Goal: Information Seeking & Learning: Learn about a topic

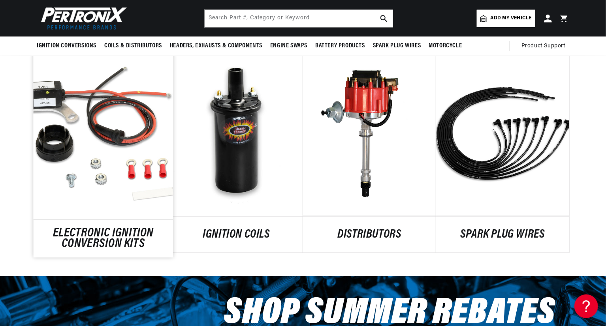
scroll to position [0, 493]
click at [103, 229] on link "ELECTRONIC IGNITION CONVERSION KITS" at bounding box center [104, 239] width 140 height 21
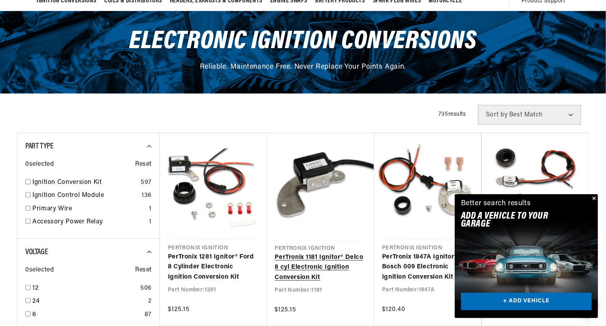
scroll to position [118, 0]
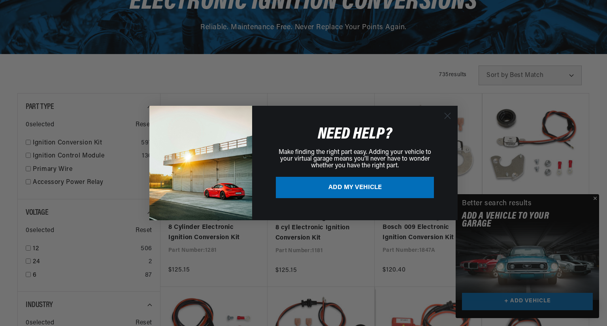
drag, startPoint x: 594, startPoint y: 197, endPoint x: 590, endPoint y: 194, distance: 4.8
click at [594, 196] on div "Close dialog NEED HELP? Make finding the right part easy. Adding your vehicle t…" at bounding box center [303, 163] width 607 height 326
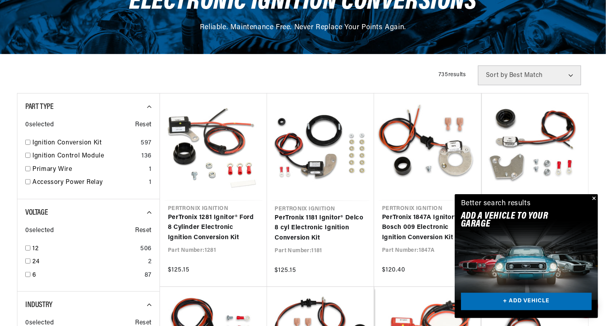
scroll to position [0, 493]
click at [594, 199] on button "Close" at bounding box center [592, 198] width 9 height 9
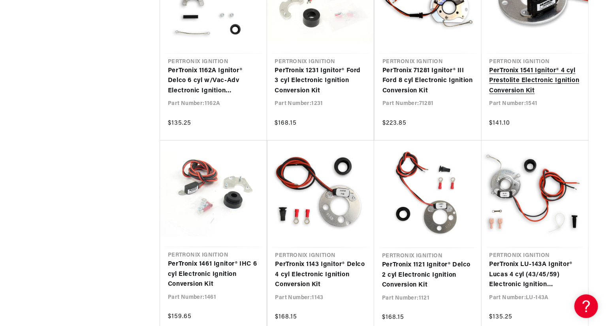
scroll to position [1106, 0]
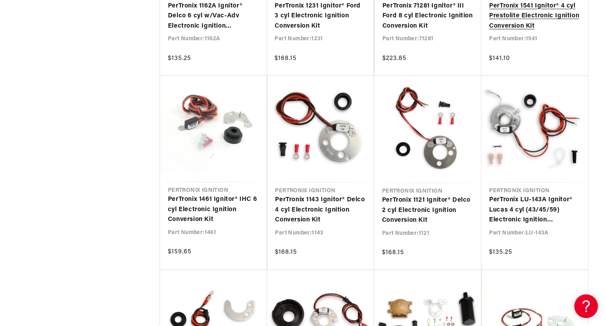
scroll to position [1185, 0]
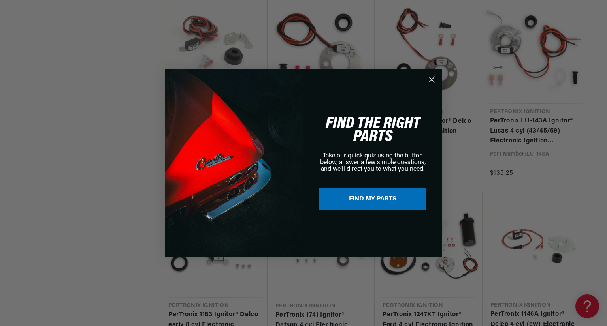
click at [430, 80] on icon "Close dialog" at bounding box center [432, 80] width 6 height 6
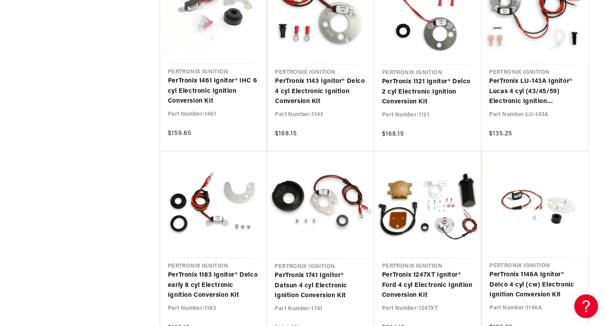
scroll to position [0, 0]
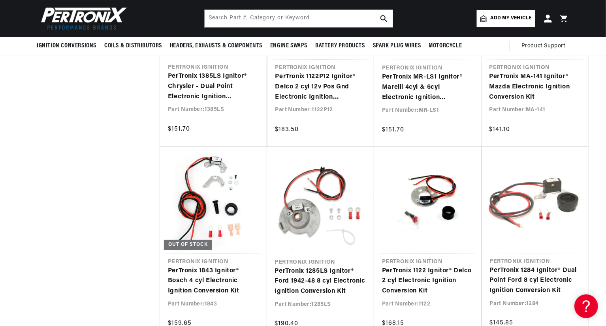
drag, startPoint x: 85, startPoint y: 260, endPoint x: 88, endPoint y: 256, distance: 5.6
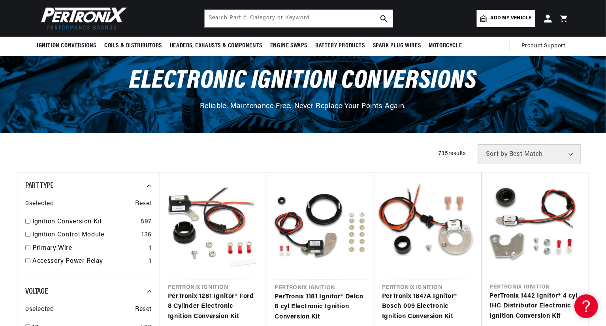
click at [569, 152] on select "Best Match Featured Name, A-Z Name, Z-A Price, Low to High Price, High to Low" at bounding box center [529, 155] width 103 height 20
select select "title"
click at [478, 145] on select "Best Match Featured Name, A-Z Name, Z-A Price, Low to High Price, High to Low" at bounding box center [529, 155] width 103 height 20
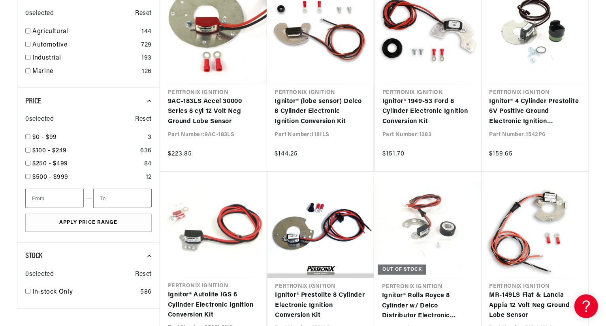
scroll to position [434, 0]
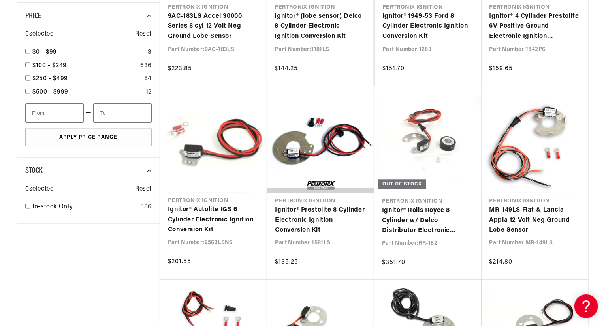
scroll to position [0, 493]
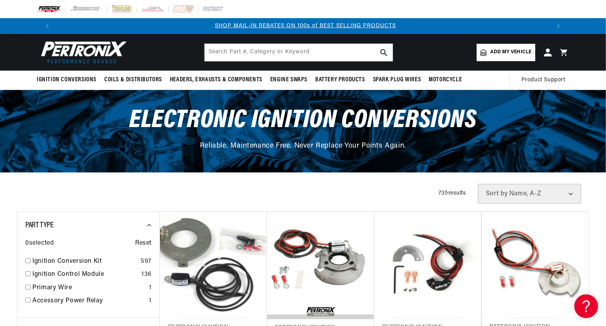
click at [87, 56] on img at bounding box center [82, 52] width 91 height 27
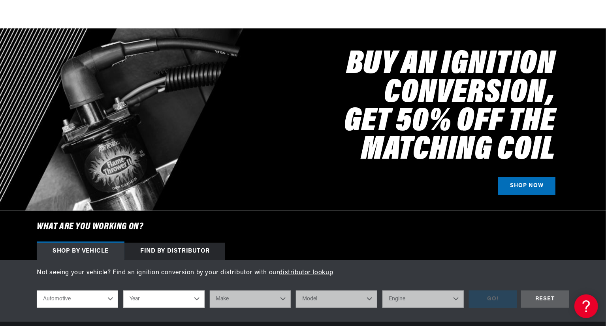
scroll to position [434, 0]
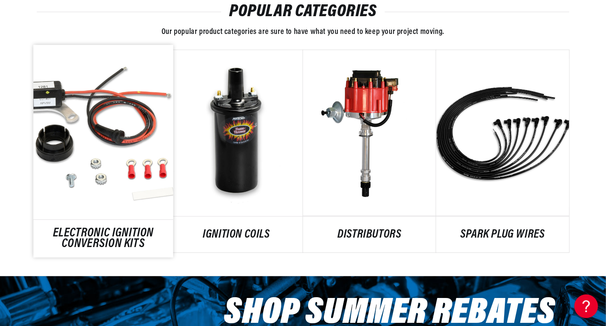
click at [103, 239] on link "ELECTRONIC IGNITION CONVERSION KITS" at bounding box center [104, 239] width 140 height 21
